Goal: Answer question/provide support: Share knowledge or assist other users

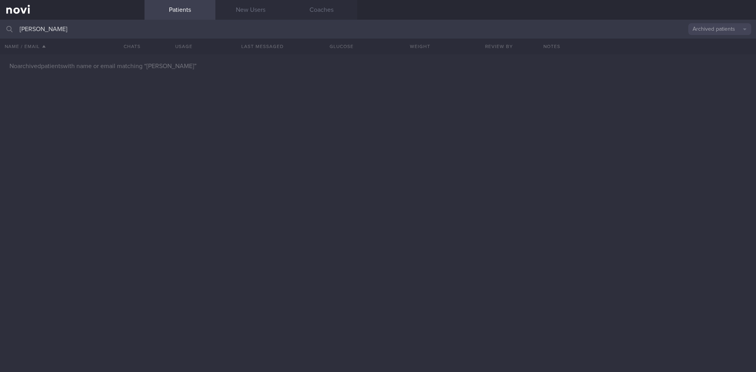
click at [0, 29] on input "[PERSON_NAME]" at bounding box center [378, 29] width 756 height 19
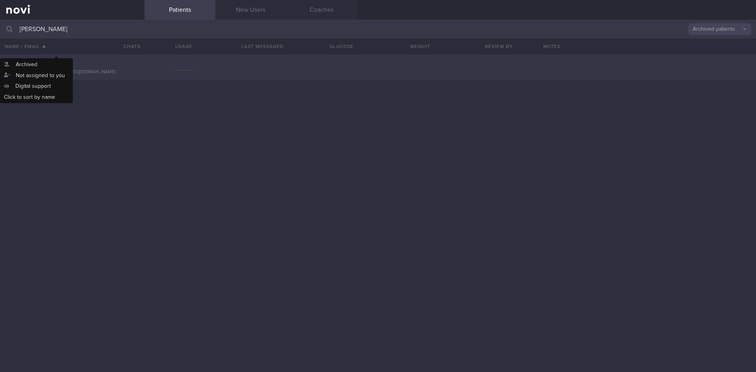
type input "[PERSON_NAME]"
click at [62, 58] on div "[PERSON_NAME] [PERSON_NAME][EMAIL_ADDRESS][DOMAIN_NAME]" at bounding box center [378, 67] width 756 height 26
select select "7"
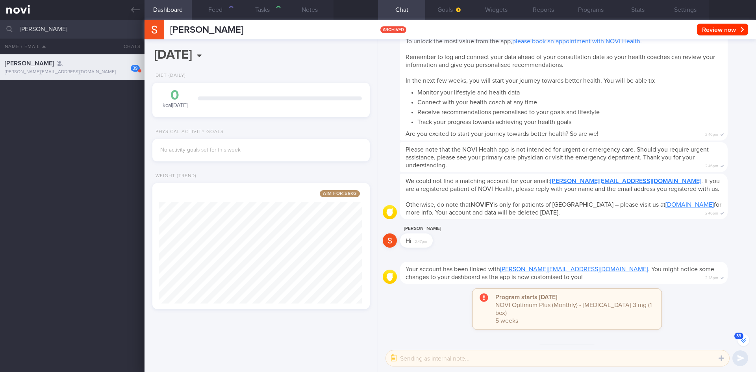
scroll to position [-2032, 0]
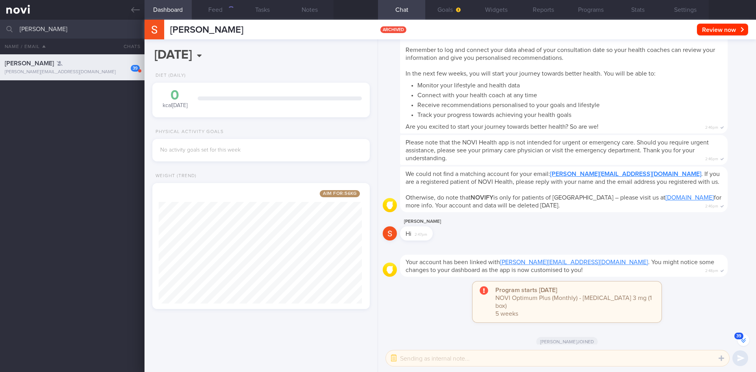
click at [742, 341] on button "39" at bounding box center [743, 340] width 12 height 12
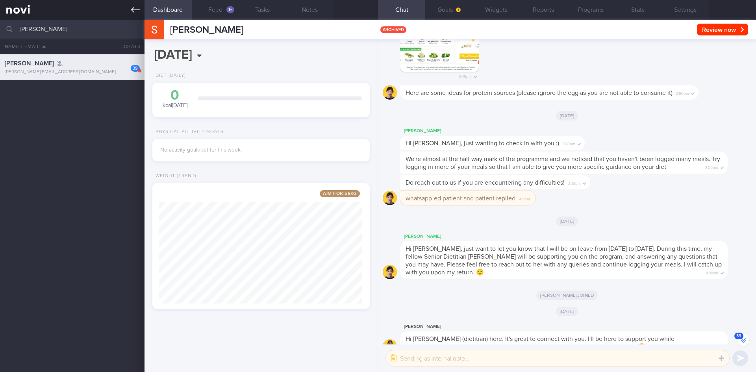
scroll to position [-842, 0]
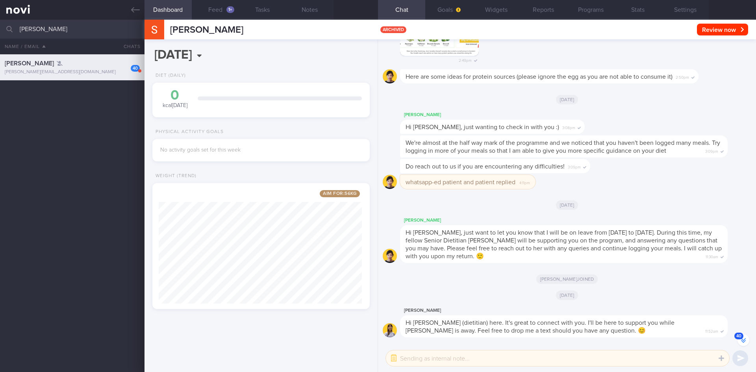
drag, startPoint x: 129, startPoint y: 28, endPoint x: 0, endPoint y: 30, distance: 129.5
click at [0, 30] on input "[PERSON_NAME]" at bounding box center [378, 29] width 756 height 19
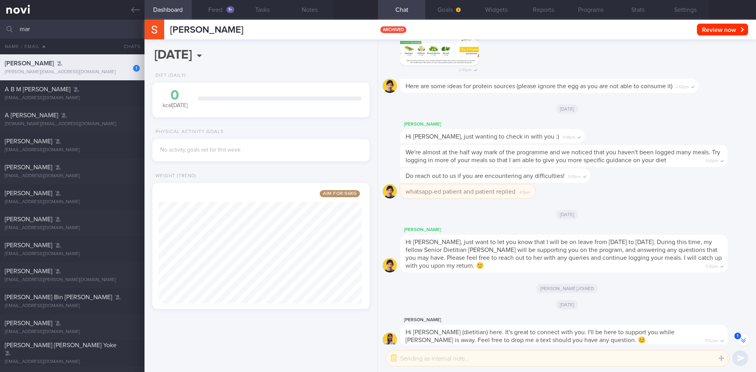
scroll to position [-1496, 0]
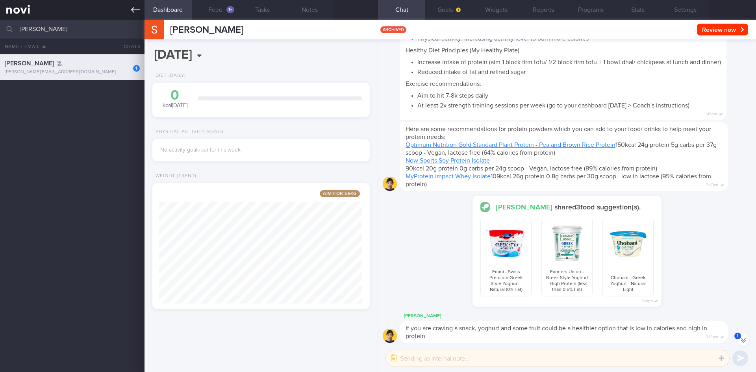
type input "[PERSON_NAME]"
click at [132, 9] on icon at bounding box center [135, 10] width 9 height 6
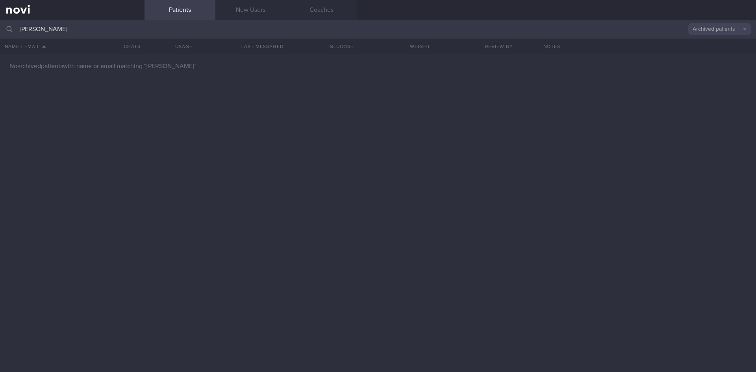
click at [721, 33] on button "Archived patients" at bounding box center [719, 29] width 63 height 12
click at [718, 51] on button "All active patients" at bounding box center [719, 54] width 63 height 12
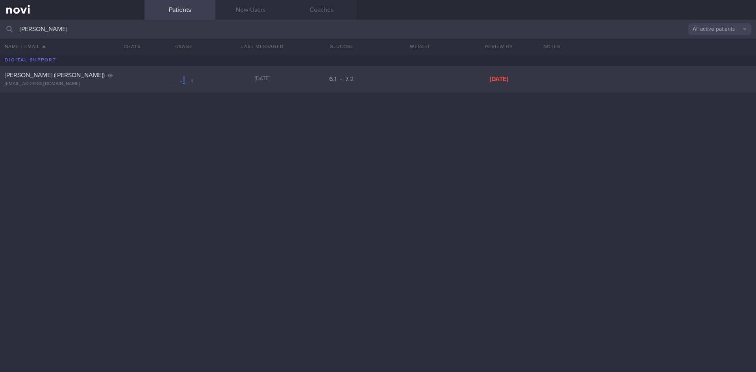
click at [113, 69] on div "[PERSON_NAME] ([PERSON_NAME]) [EMAIL_ADDRESS][DOMAIN_NAME] [DATE] 6.1 - 7.2 [DA…" at bounding box center [378, 79] width 756 height 26
select select "7"
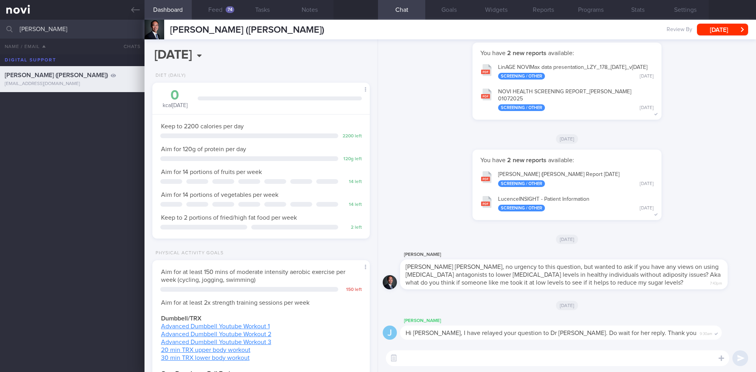
scroll to position [100, 201]
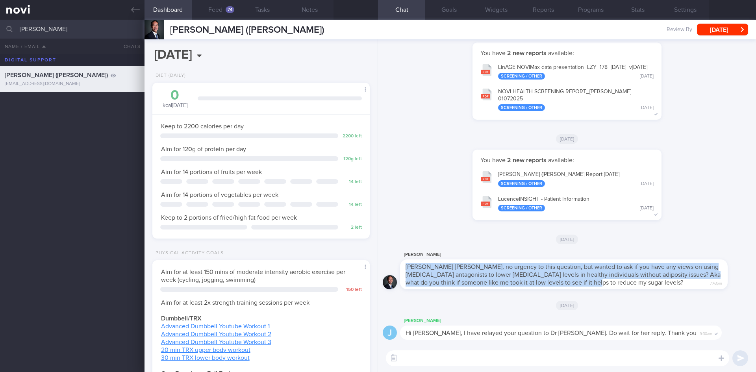
drag, startPoint x: 406, startPoint y: 268, endPoint x: 652, endPoint y: 280, distance: 246.3
click at [652, 280] on div "[PERSON_NAME] [PERSON_NAME], no urgency to this question, but wanted to ask if …" at bounding box center [563, 274] width 327 height 30
copy span "[PERSON_NAME] [PERSON_NAME], no urgency to this question, but wanted to ask if …"
click at [390, 362] on button "button" at bounding box center [394, 358] width 14 height 14
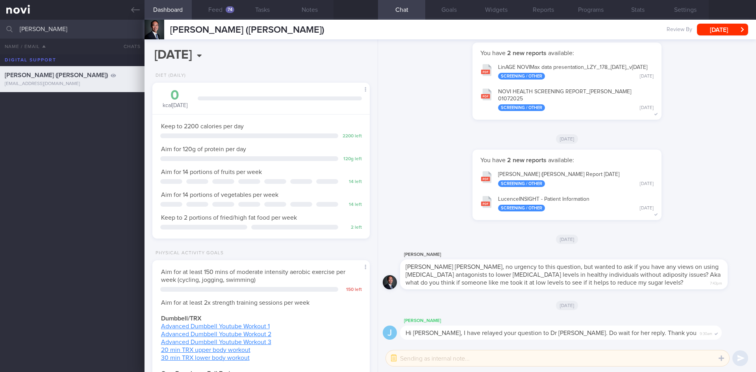
click at [428, 357] on textarea at bounding box center [557, 358] width 343 height 16
type textarea "updates: Offered him a call, he said not urgent, can discuss during his next vi…"
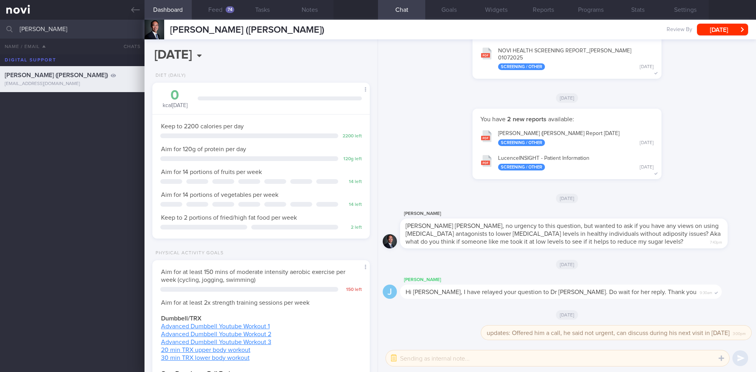
drag, startPoint x: 101, startPoint y: 27, endPoint x: 0, endPoint y: 28, distance: 100.8
click at [0, 28] on input "[PERSON_NAME]" at bounding box center [378, 29] width 756 height 19
type input "[PERSON_NAME] WEE [PERSON_NAME]"
click at [135, 13] on icon at bounding box center [135, 10] width 9 height 9
